Goal: Task Accomplishment & Management: Use online tool/utility

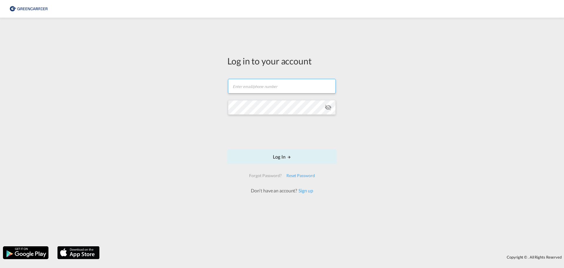
click at [259, 93] on input "text" at bounding box center [282, 86] width 108 height 15
click at [277, 86] on input "[EMAIL_ADDRESS][DOMAIN_NAME]" at bounding box center [282, 86] width 108 height 15
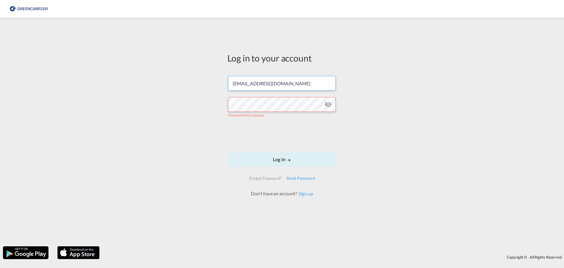
click at [277, 86] on input "hamburg@avioninternational.com" at bounding box center [282, 83] width 108 height 15
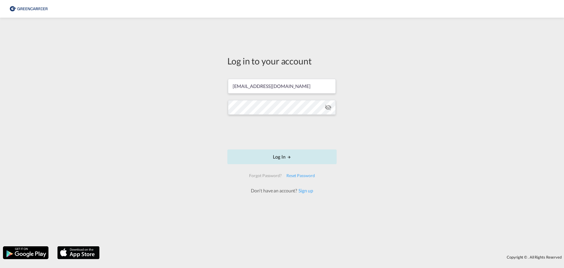
click at [291, 156] on md-icon "LOGIN" at bounding box center [289, 157] width 4 height 4
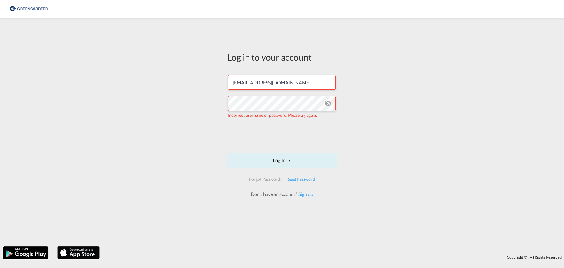
click at [325, 104] on md-icon "icon-eye-off" at bounding box center [328, 103] width 7 height 7
click at [282, 160] on button "Log In" at bounding box center [281, 160] width 109 height 15
drag, startPoint x: 263, startPoint y: 82, endPoint x: 154, endPoint y: 83, distance: 109.3
click at [154, 83] on div "Log in to your account mateusz.sobisz@avioninternational.com Incorrect username…" at bounding box center [282, 132] width 564 height 222
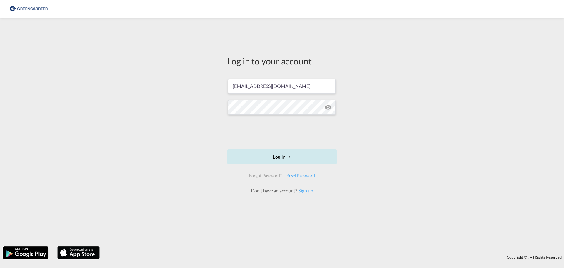
click at [275, 154] on button "Log In" at bounding box center [281, 156] width 109 height 15
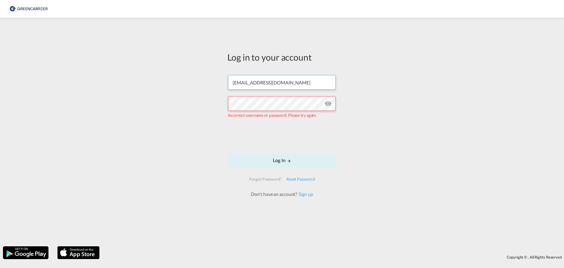
drag, startPoint x: 251, startPoint y: 83, endPoint x: 176, endPoint y: 80, distance: 75.0
click at [176, 80] on div "Log in to your account hamburg@avioninternational.com Incorrect username or pas…" at bounding box center [282, 132] width 564 height 222
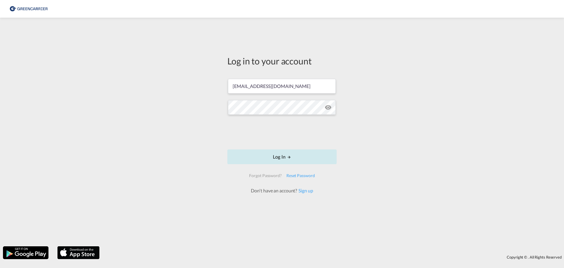
click at [276, 157] on button "Log In" at bounding box center [281, 156] width 109 height 15
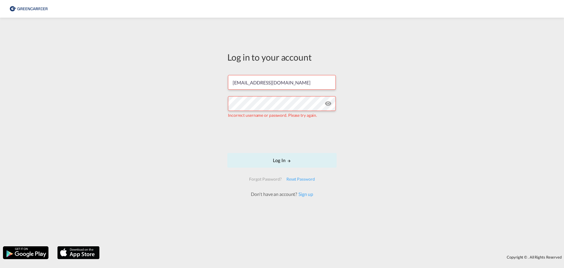
drag, startPoint x: 432, startPoint y: 126, endPoint x: 353, endPoint y: 113, distance: 80.5
click at [432, 126] on div "Log in to your account mateusz.sobisz@avioninternational.com Incorrect username…" at bounding box center [282, 132] width 564 height 222
drag, startPoint x: 263, startPoint y: 83, endPoint x: 155, endPoint y: 84, distance: 107.8
click at [151, 87] on div "Log in to your account mateusz.sobisz@avioninternational.com Incorrect username…" at bounding box center [282, 132] width 564 height 222
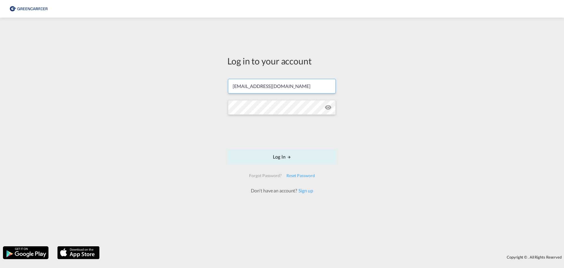
type input "HAMBURG@avioninternational.com"
click at [286, 157] on button "Log In" at bounding box center [281, 156] width 109 height 15
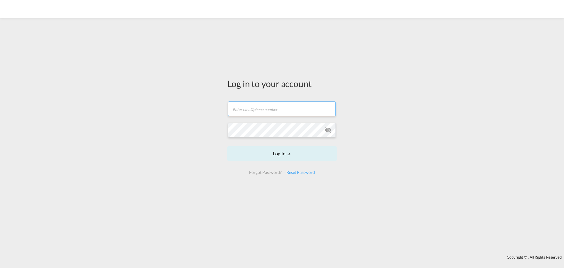
click at [254, 108] on input "text" at bounding box center [282, 108] width 108 height 15
click at [257, 109] on input "text" at bounding box center [282, 108] width 108 height 15
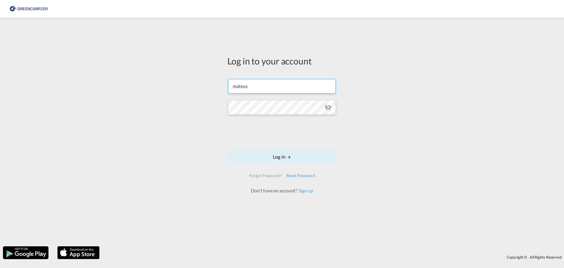
type input "[EMAIL_ADDRESS][DOMAIN_NAME]"
drag, startPoint x: 422, startPoint y: 150, endPoint x: 299, endPoint y: 145, distance: 123.3
click at [418, 152] on div "Log in to your account [EMAIL_ADDRESS][DOMAIN_NAME] Log In Forgot Password? Res…" at bounding box center [282, 132] width 564 height 222
click at [293, 157] on button "Log In" at bounding box center [281, 156] width 109 height 15
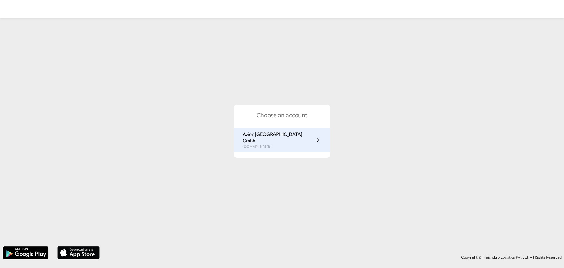
click at [272, 137] on p "Avion [GEOGRAPHIC_DATA] Gmbh" at bounding box center [279, 137] width 72 height 13
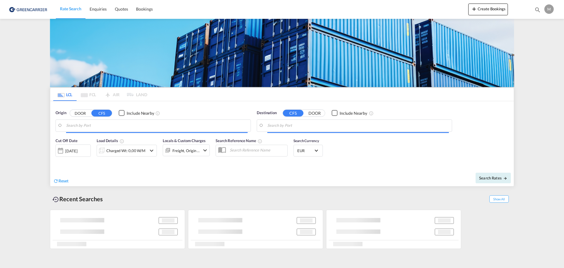
type input "DE-86368, Gersthofen, Bayern (Bavaria)"
type input "Noumea, NCNOU"
